Goal: Task Accomplishment & Management: Use online tool/utility

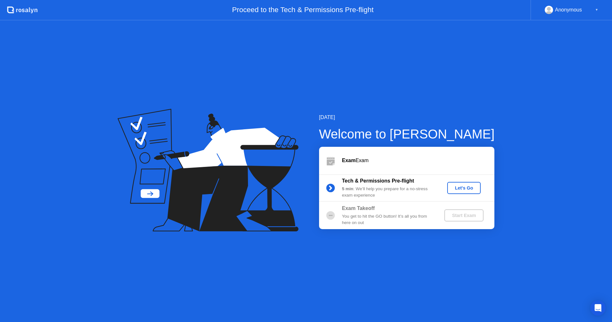
click at [464, 190] on div "Let's Go" at bounding box center [464, 187] width 28 height 5
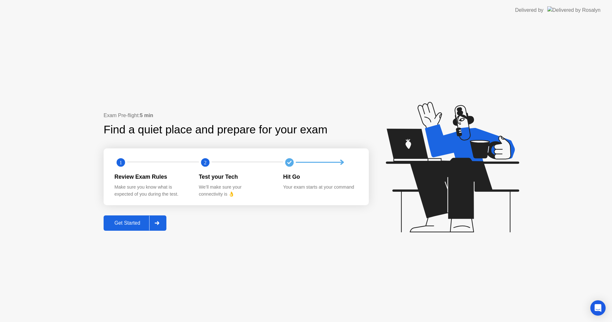
click at [133, 225] on div "Get Started" at bounding box center [128, 223] width 44 height 6
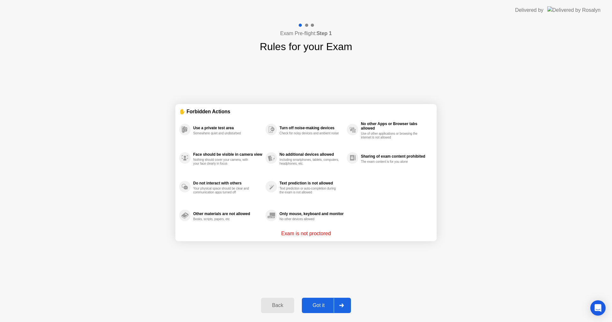
click at [317, 307] on div "Got it" at bounding box center [319, 305] width 30 height 6
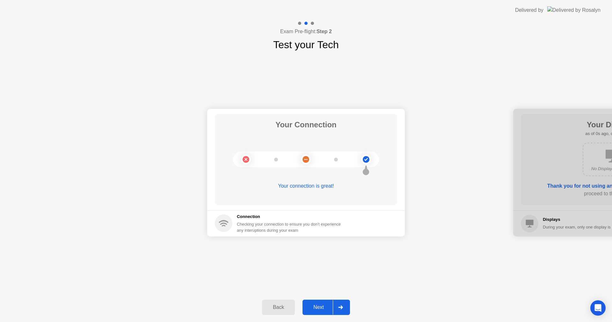
click at [315, 306] on div "Next" at bounding box center [318, 307] width 28 height 6
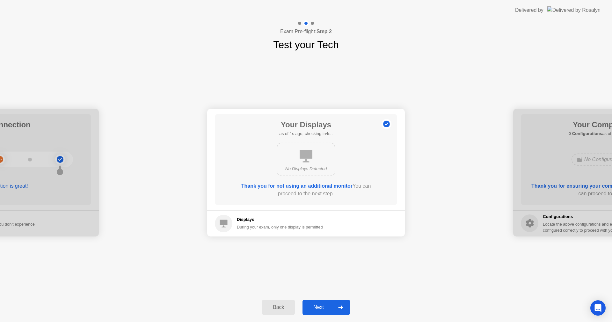
click at [315, 306] on div "Next" at bounding box center [318, 307] width 28 height 6
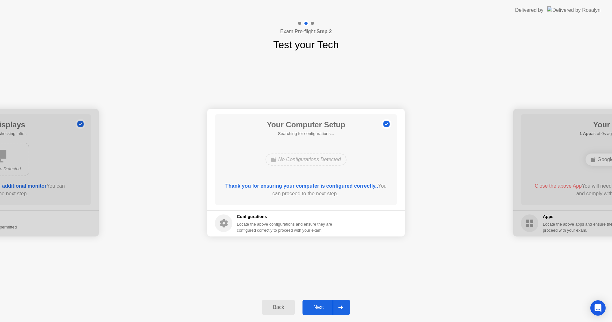
click at [315, 306] on div "Next" at bounding box center [318, 307] width 28 height 6
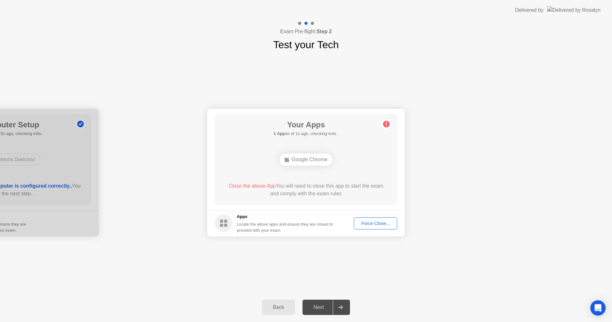
click at [389, 225] on div "Force Close..." at bounding box center [375, 223] width 39 height 5
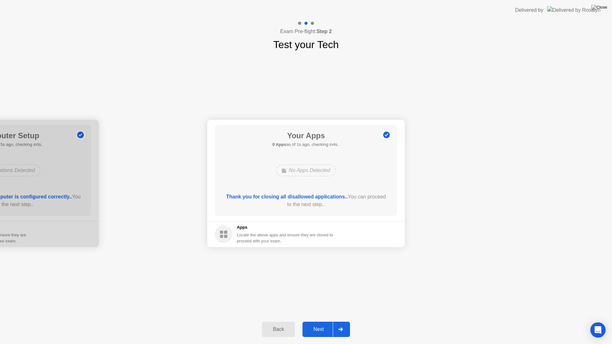
click at [319, 321] on button "Next" at bounding box center [327, 329] width 48 height 15
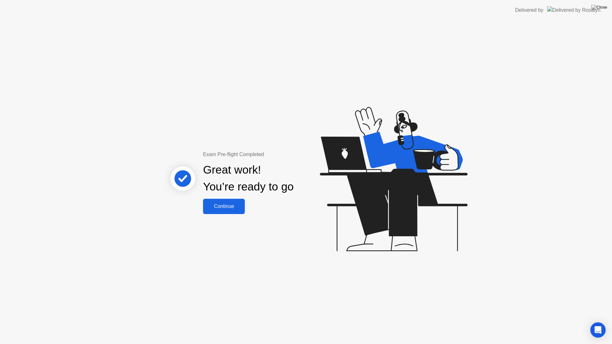
click at [232, 211] on button "Continue" at bounding box center [224, 206] width 42 height 15
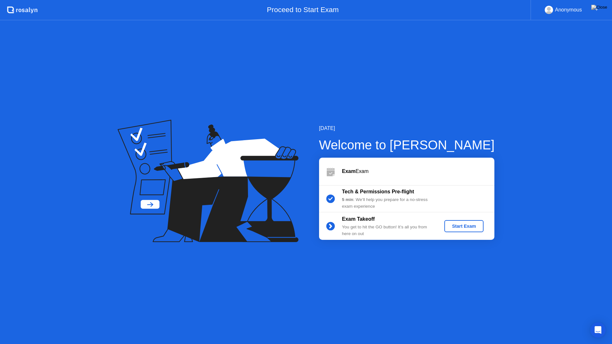
click at [461, 229] on div "Start Exam" at bounding box center [464, 226] width 34 height 5
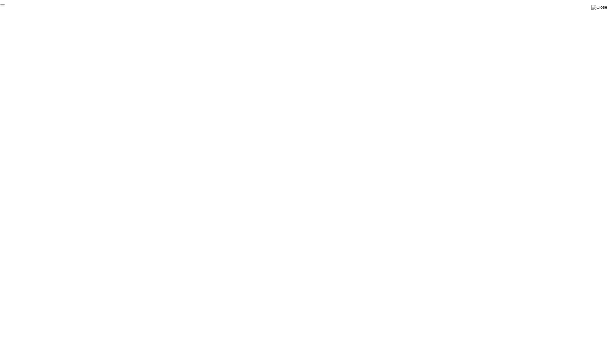
click div "End Proctoring Session"
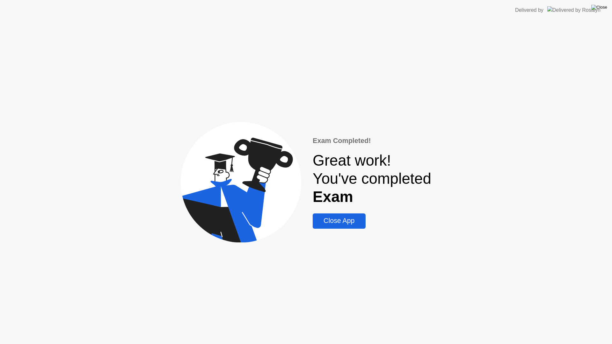
click at [604, 8] on img at bounding box center [599, 7] width 16 height 5
